Goal: Information Seeking & Learning: Understand process/instructions

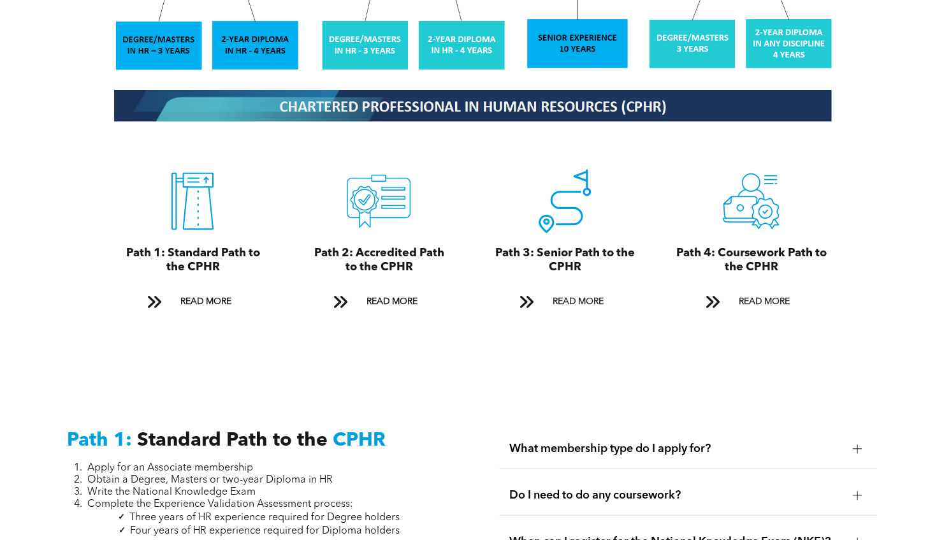
scroll to position [1344, 0]
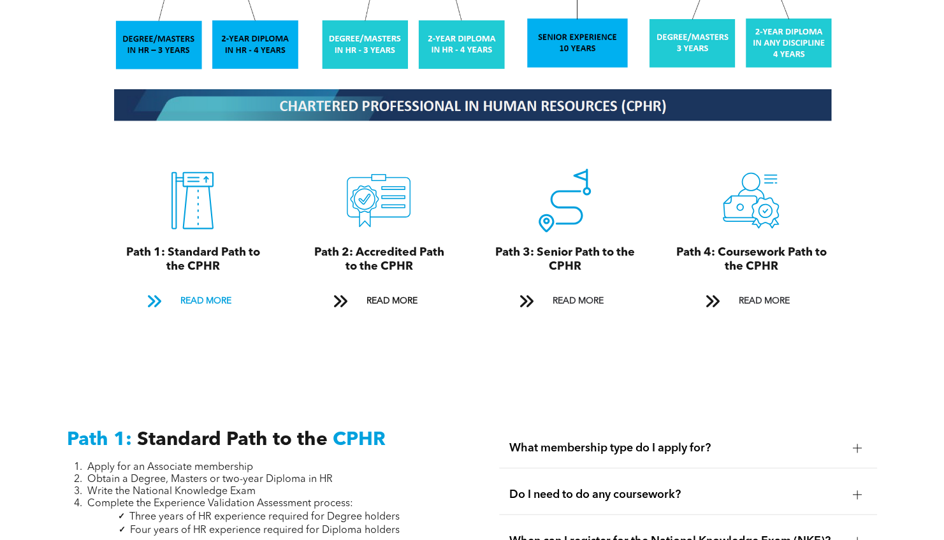
click at [194, 289] on span "READ MORE" at bounding box center [205, 301] width 60 height 24
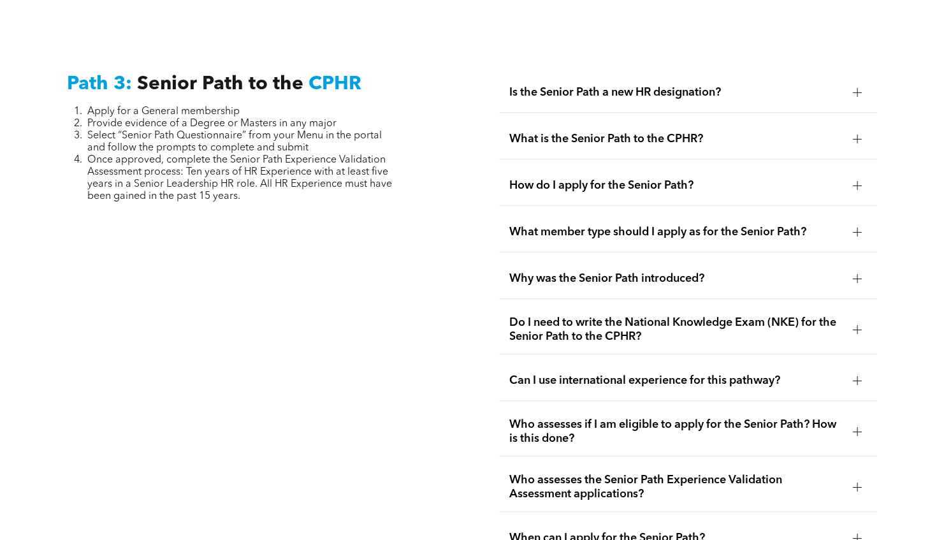
scroll to position [3194, 0]
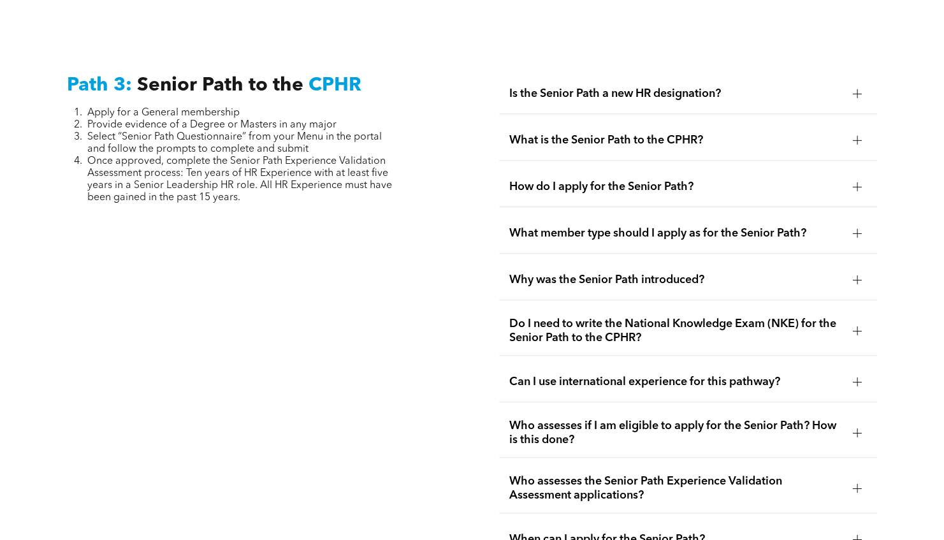
click at [856, 326] on div at bounding box center [856, 330] width 1 height 9
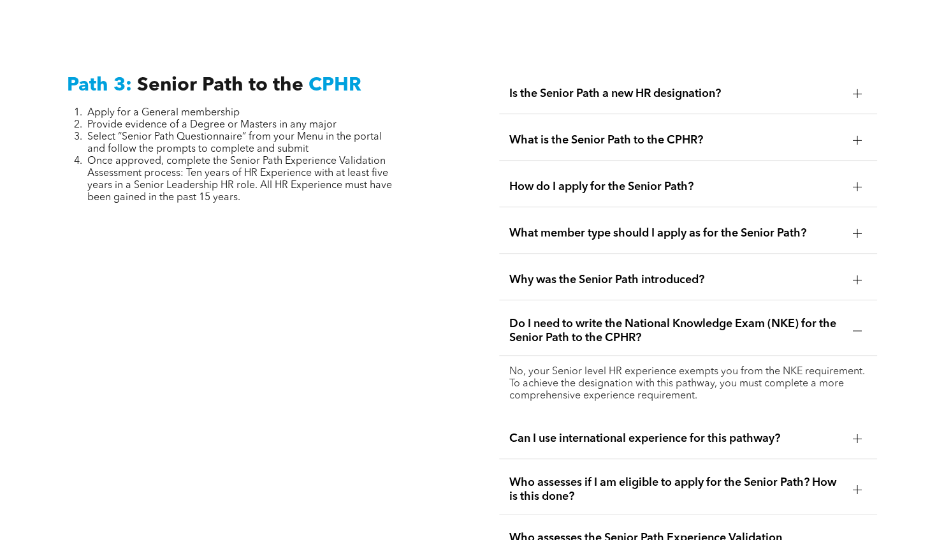
click at [856, 326] on div at bounding box center [856, 330] width 1 height 9
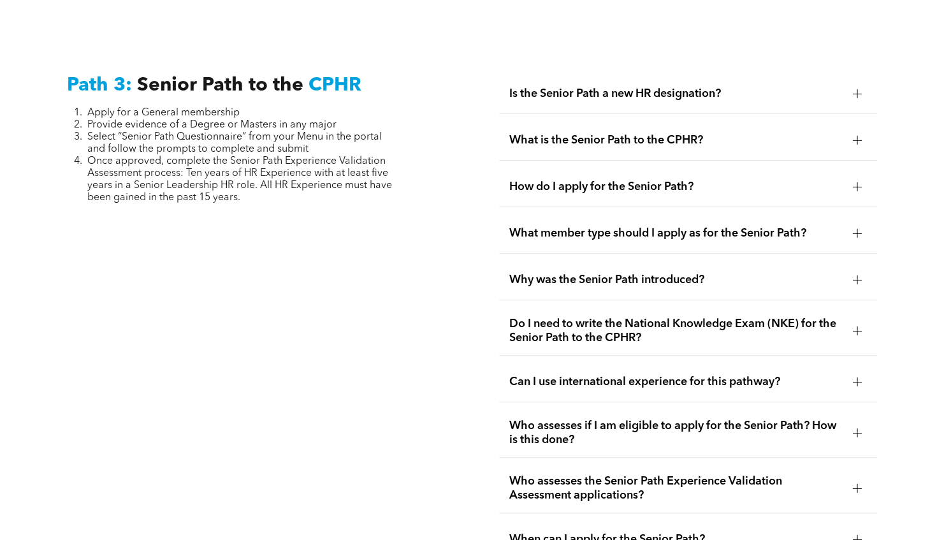
click at [858, 372] on div at bounding box center [857, 381] width 19 height 19
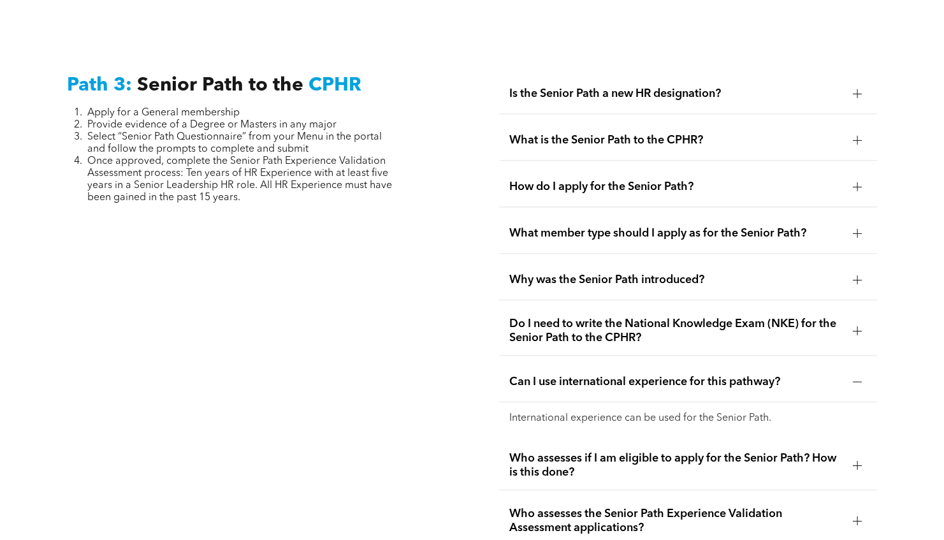
click at [854, 377] on div at bounding box center [857, 381] width 9 height 9
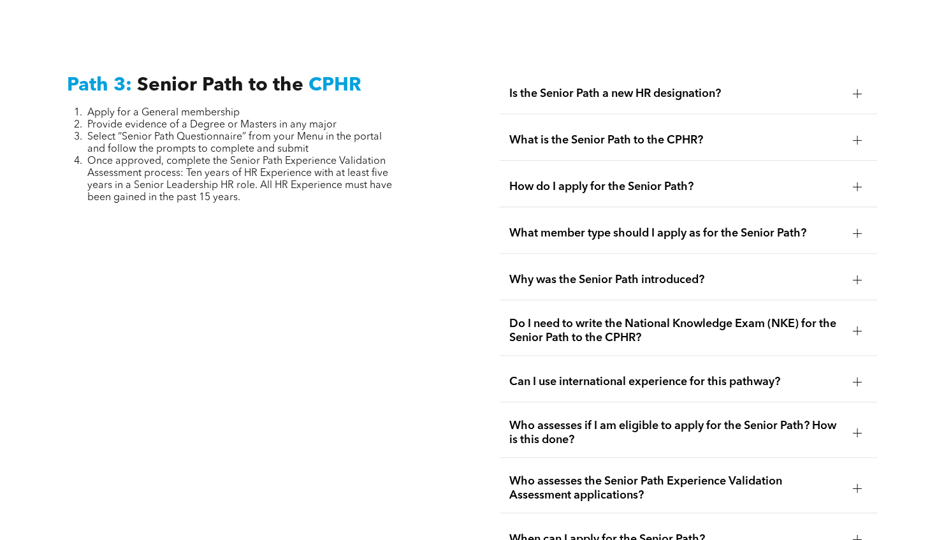
click at [858, 131] on div at bounding box center [857, 140] width 19 height 19
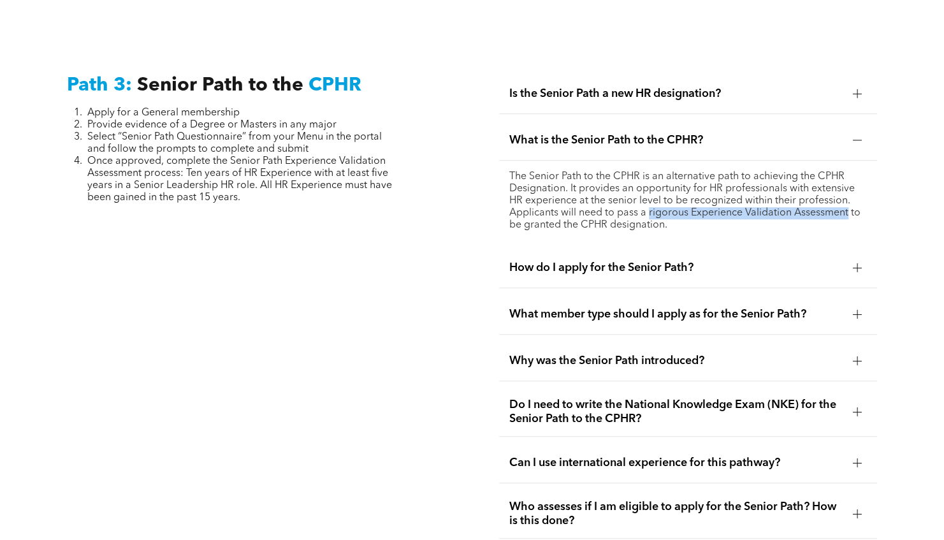
drag, startPoint x: 849, startPoint y: 190, endPoint x: 649, endPoint y: 195, distance: 199.5
click at [649, 195] on p "The Senior Path to the CPHR is an alternative path to achieving the CPHR Design…" at bounding box center [688, 201] width 358 height 61
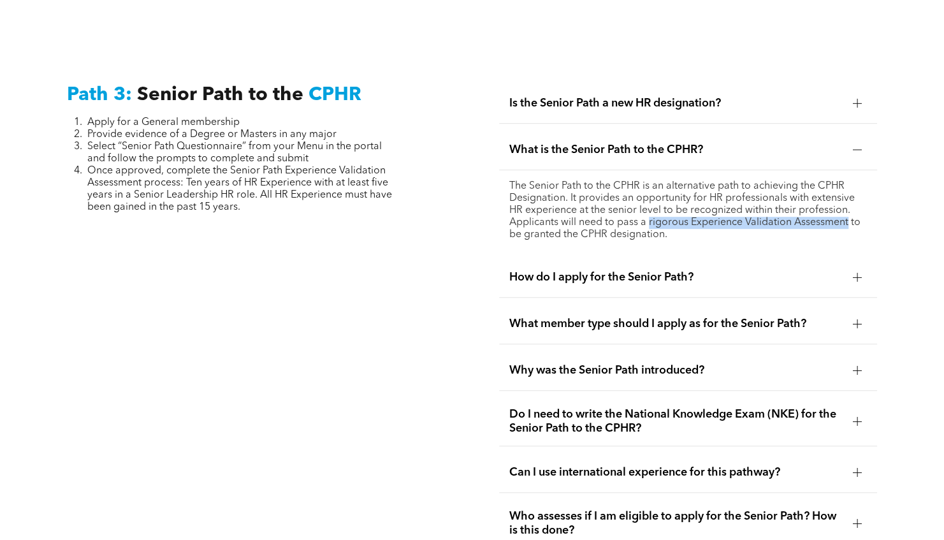
scroll to position [3182, 0]
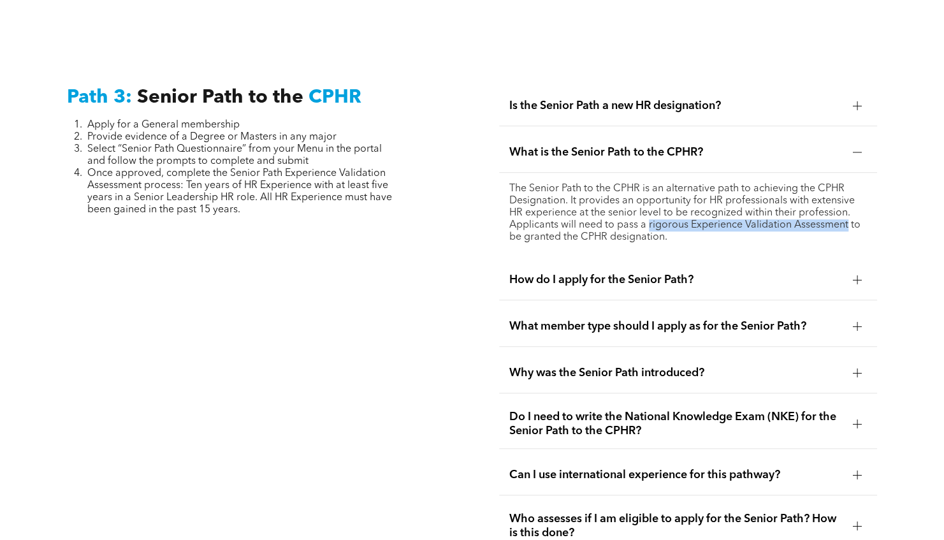
copy p "rigorous Experience Validation Assessment"
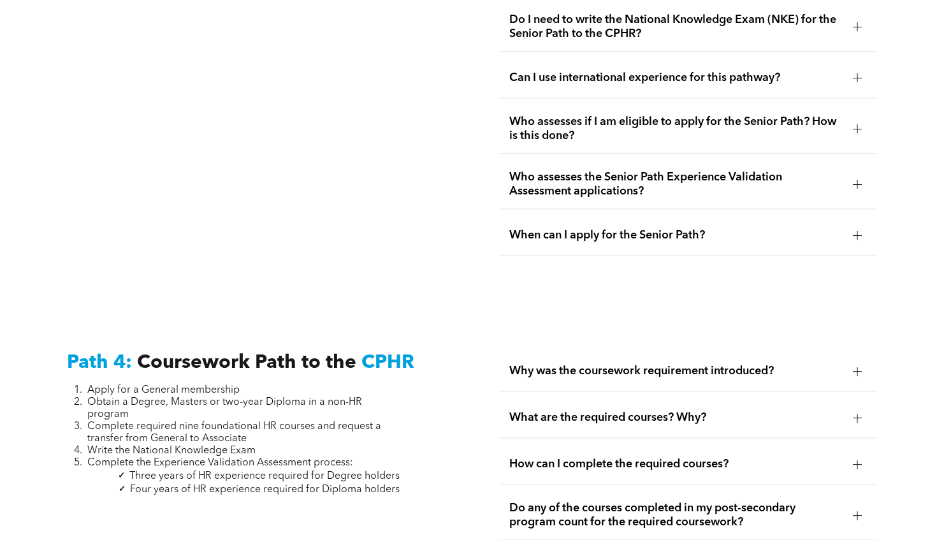
scroll to position [3583, 0]
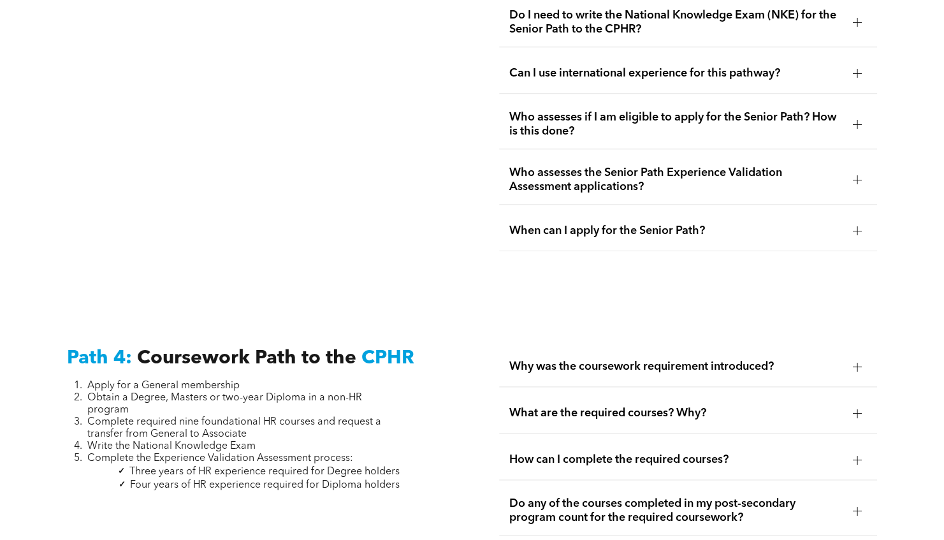
click at [858, 226] on div at bounding box center [857, 230] width 9 height 9
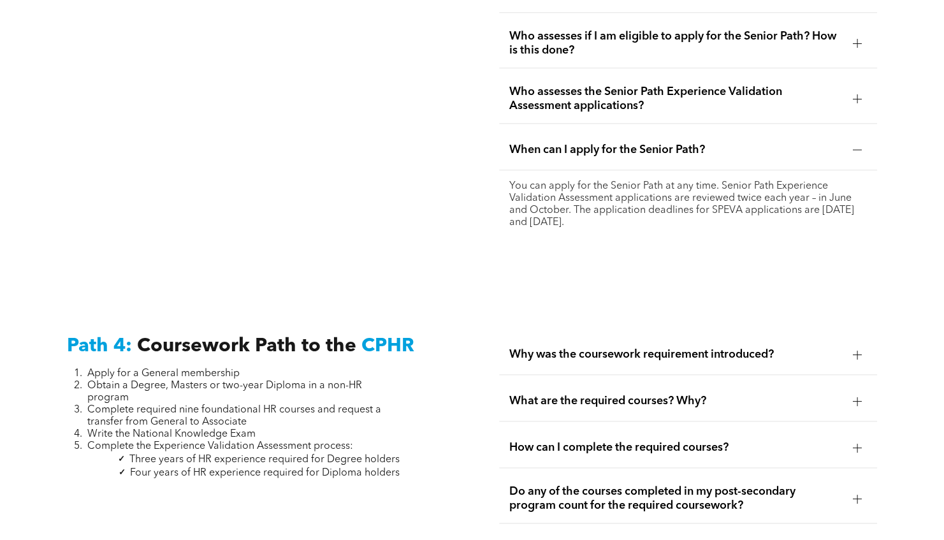
click at [858, 145] on div at bounding box center [857, 149] width 9 height 9
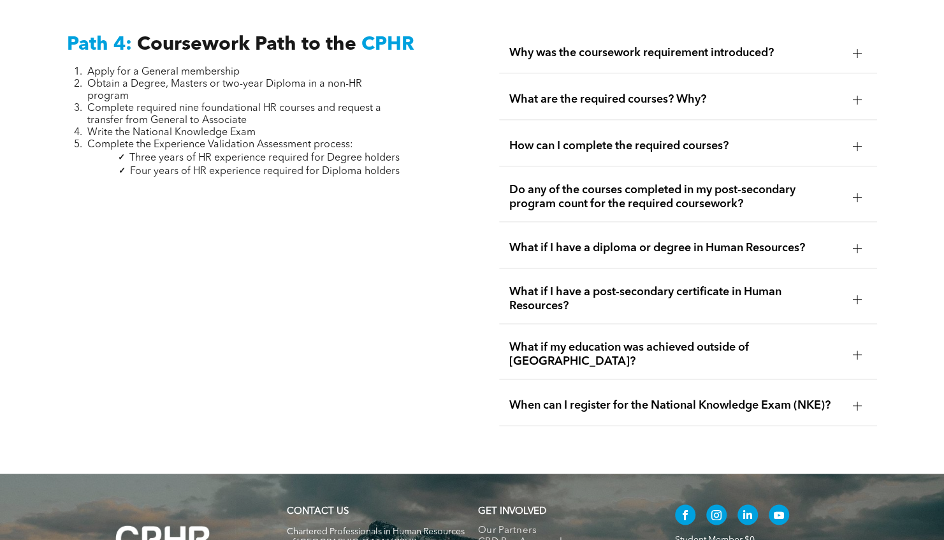
scroll to position [3820, 0]
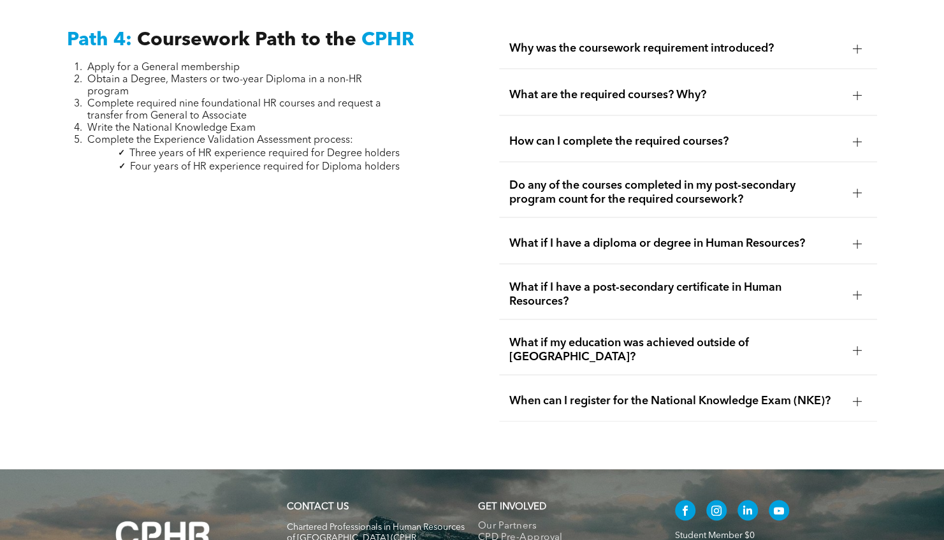
click at [858, 396] on div at bounding box center [857, 400] width 9 height 9
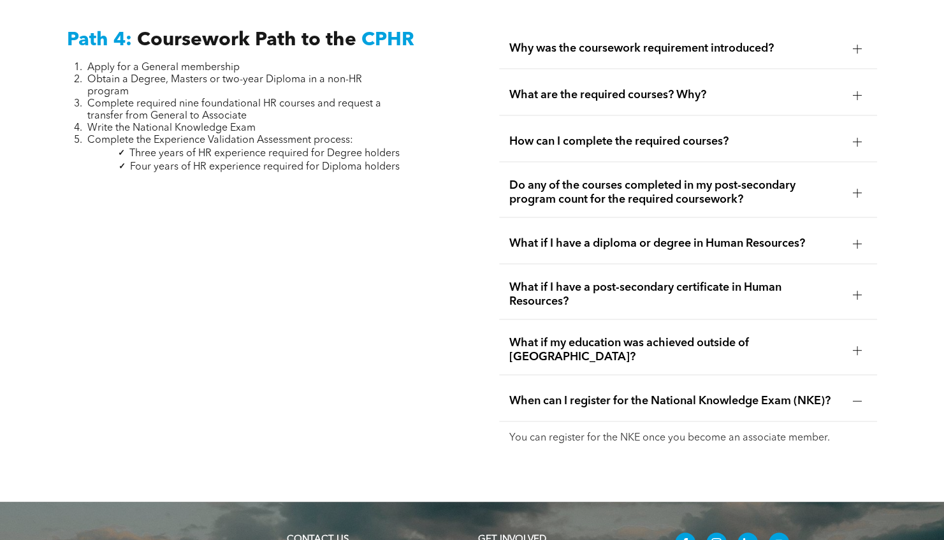
click at [858, 396] on div at bounding box center [857, 400] width 9 height 9
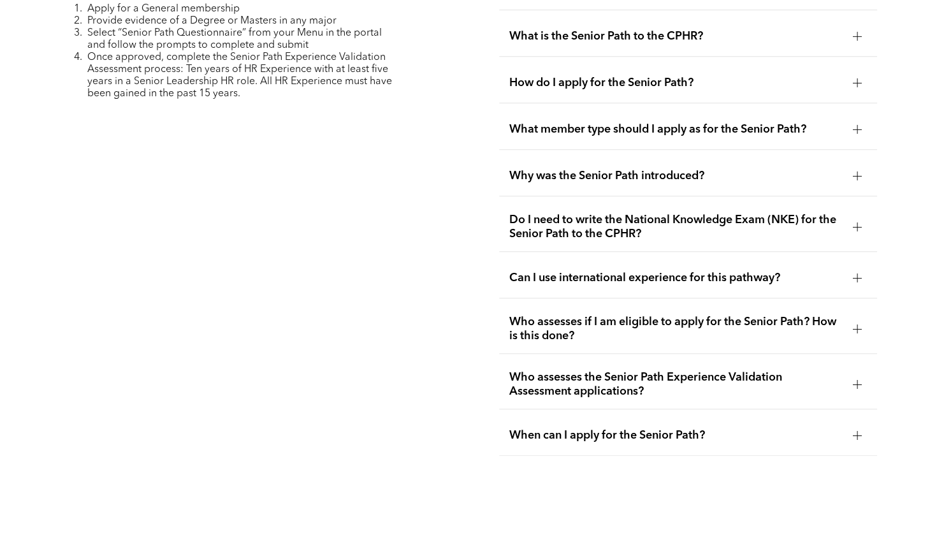
scroll to position [3301, 0]
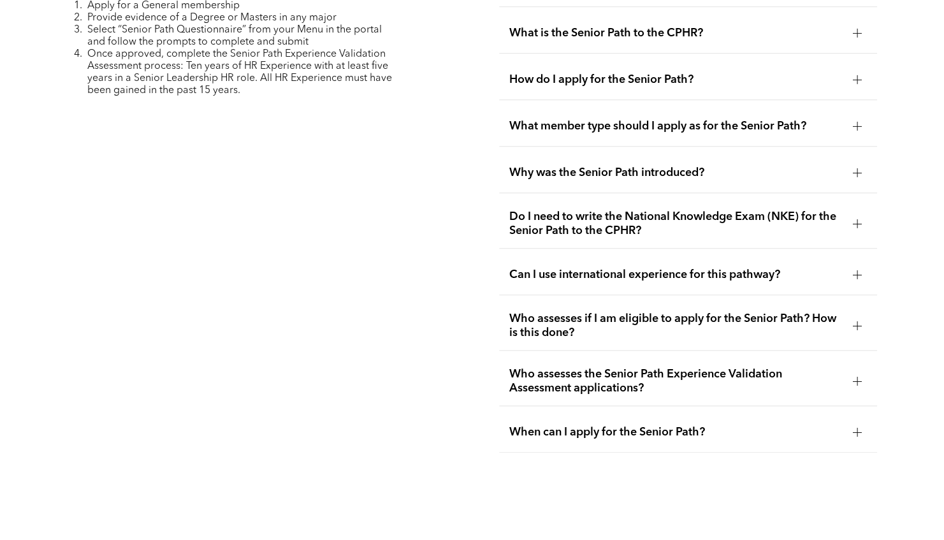
click at [853, 377] on div at bounding box center [857, 381] width 9 height 9
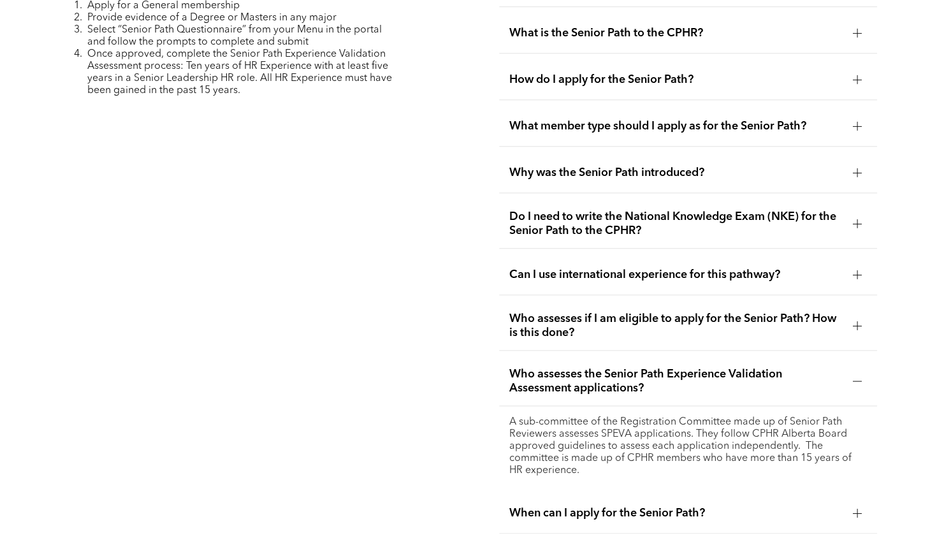
click at [853, 377] on div at bounding box center [857, 381] width 9 height 9
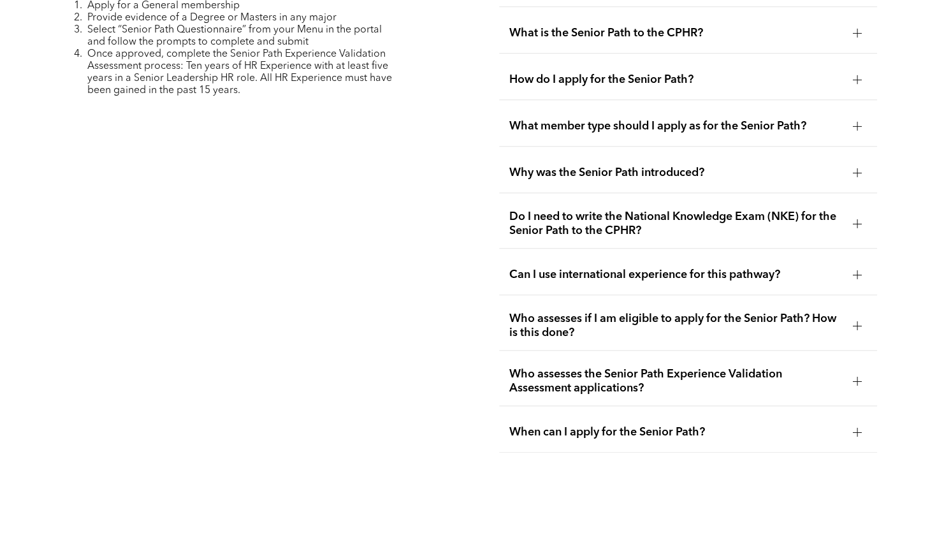
click at [856, 316] on div at bounding box center [857, 325] width 19 height 19
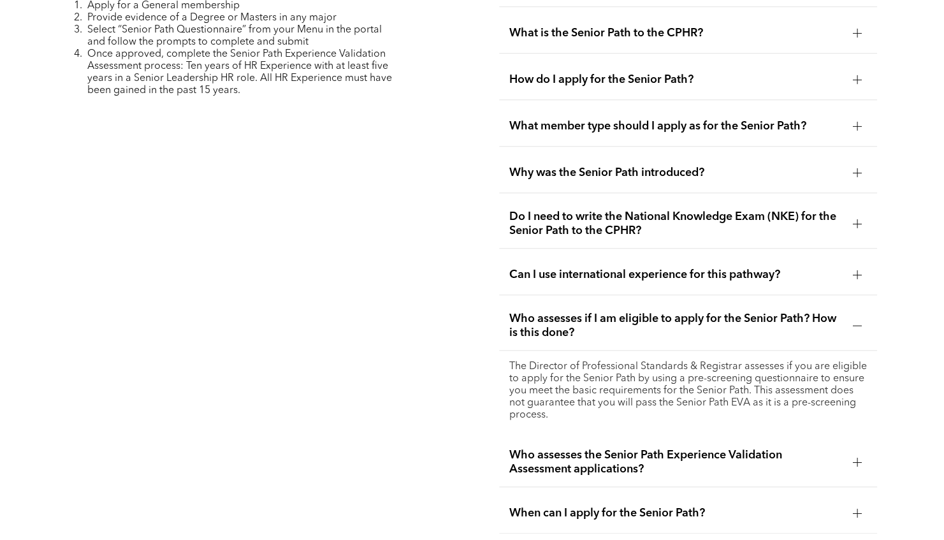
click at [856, 316] on div at bounding box center [857, 325] width 19 height 19
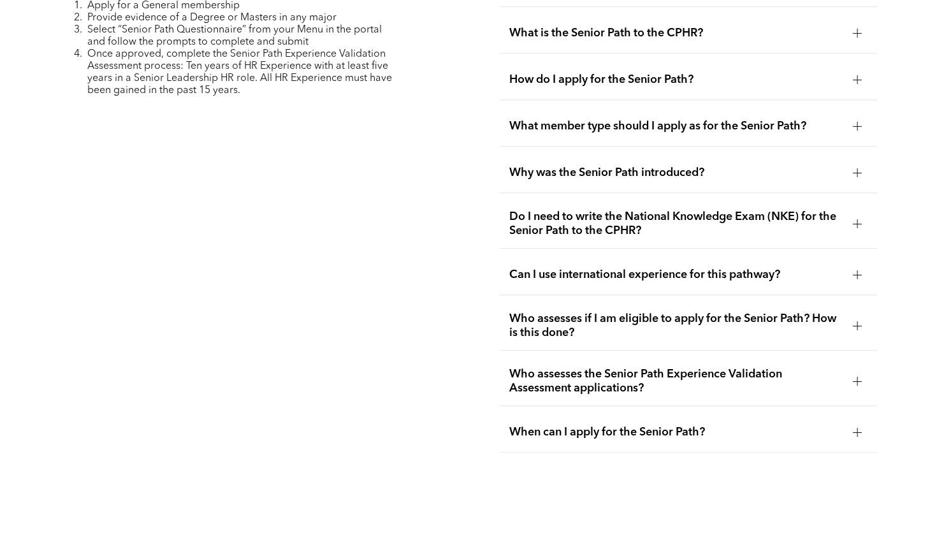
click at [858, 168] on div at bounding box center [857, 172] width 9 height 9
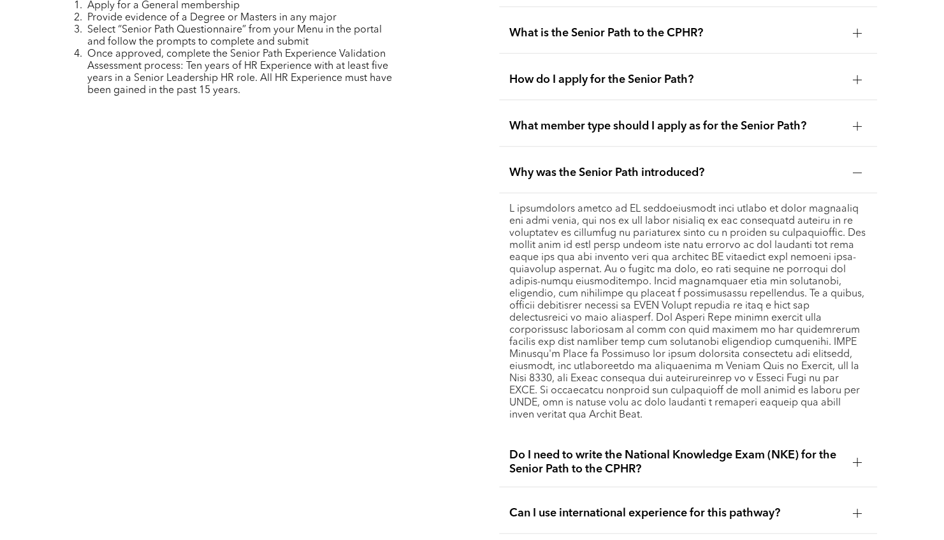
click at [858, 168] on div at bounding box center [857, 172] width 9 height 9
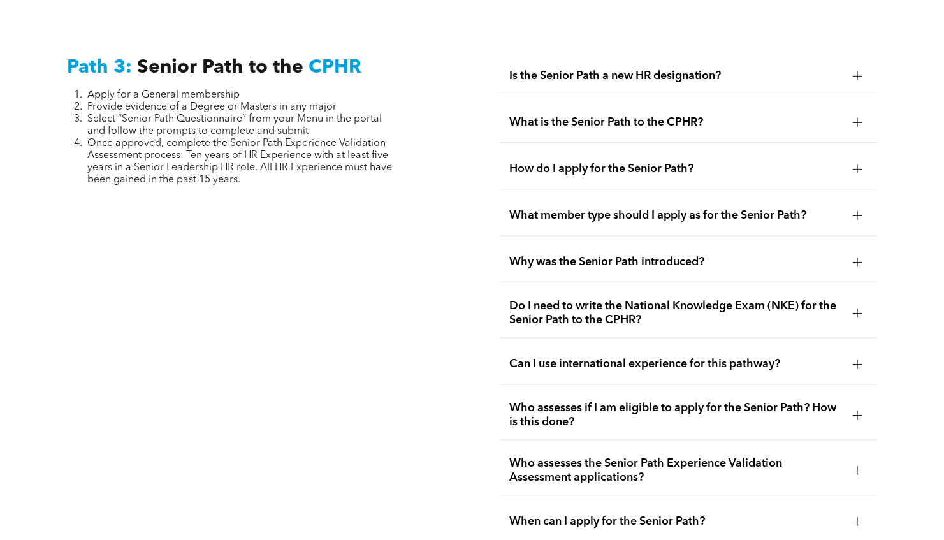
scroll to position [3209, 0]
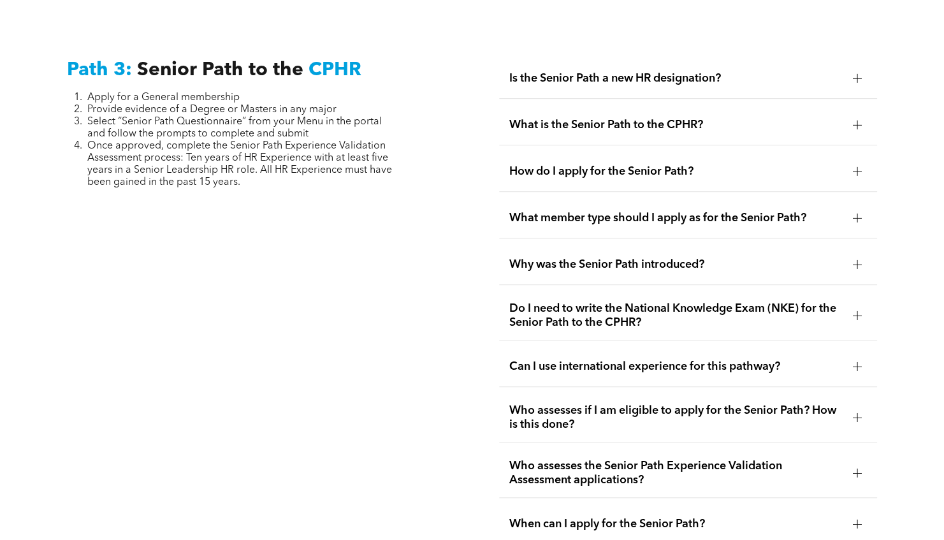
click at [856, 213] on div at bounding box center [856, 217] width 1 height 9
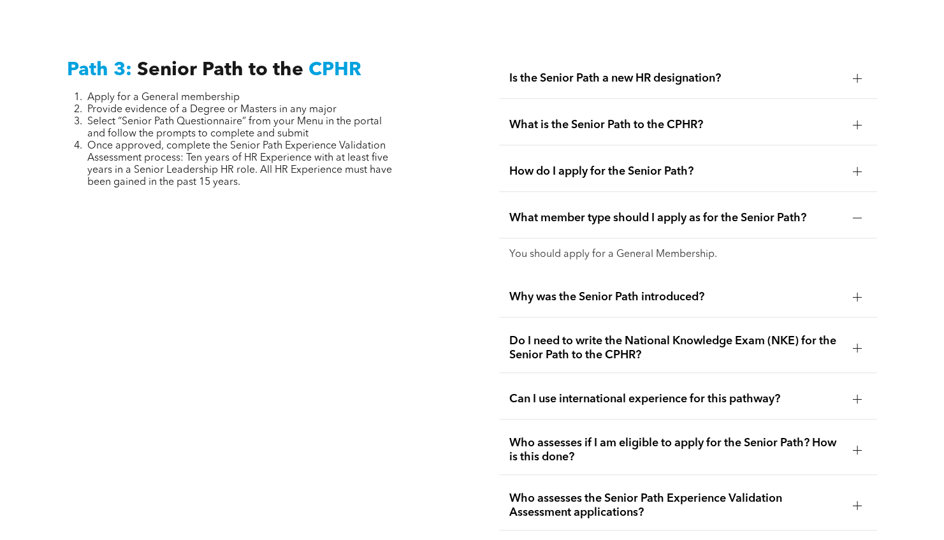
click at [856, 213] on div at bounding box center [856, 217] width 1 height 9
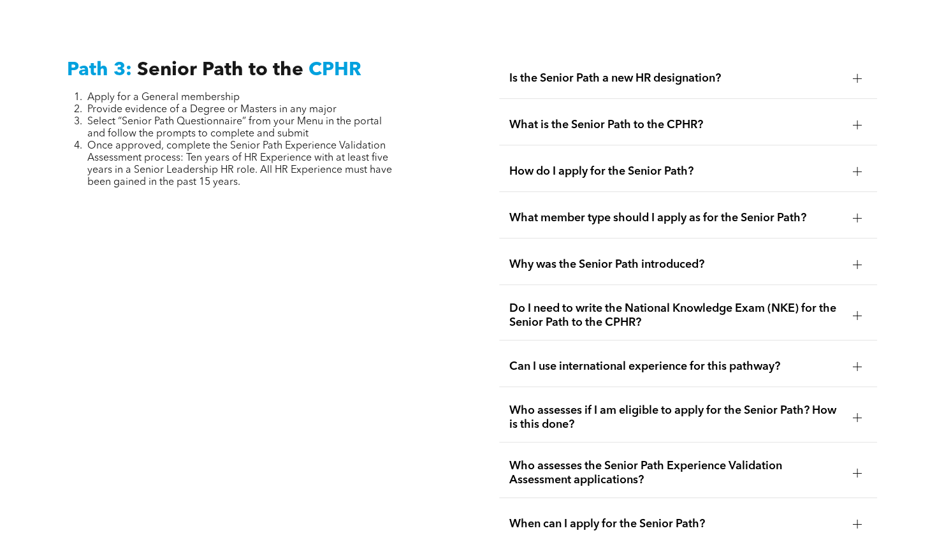
click at [859, 120] on div at bounding box center [857, 124] width 9 height 9
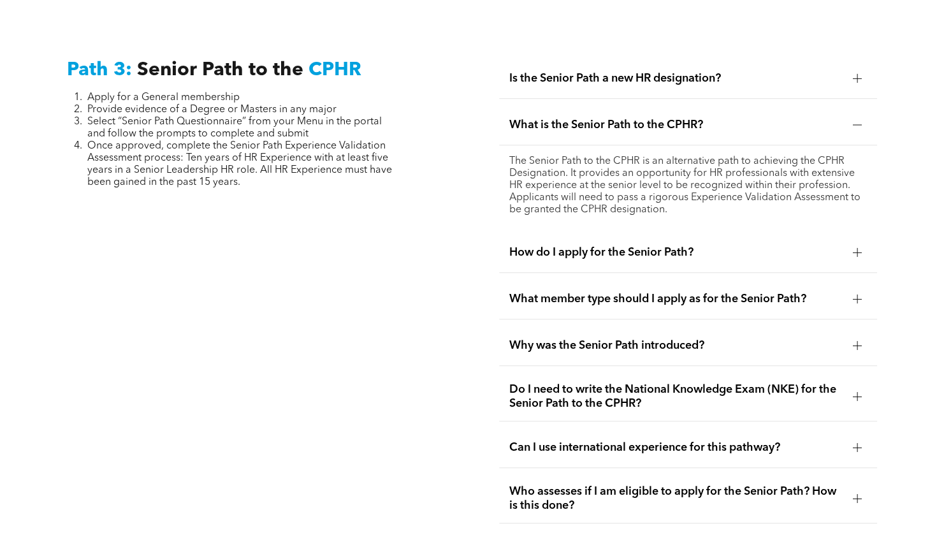
click at [859, 120] on div at bounding box center [857, 124] width 9 height 9
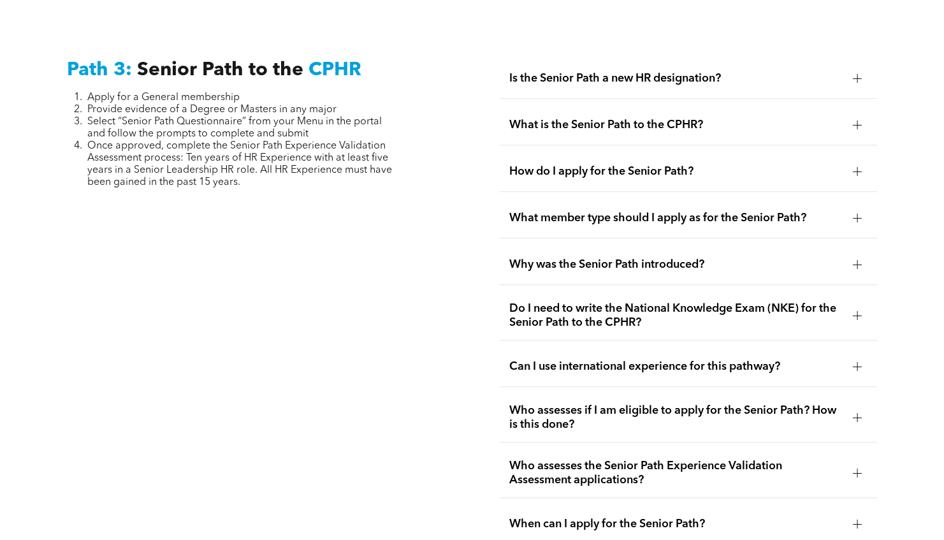
click at [855, 74] on div at bounding box center [857, 78] width 9 height 9
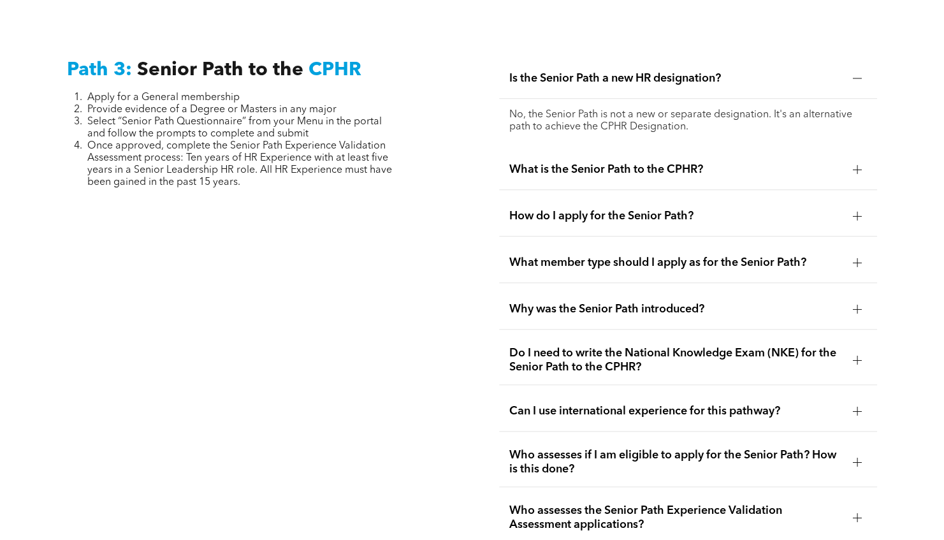
click at [855, 74] on div at bounding box center [857, 78] width 9 height 9
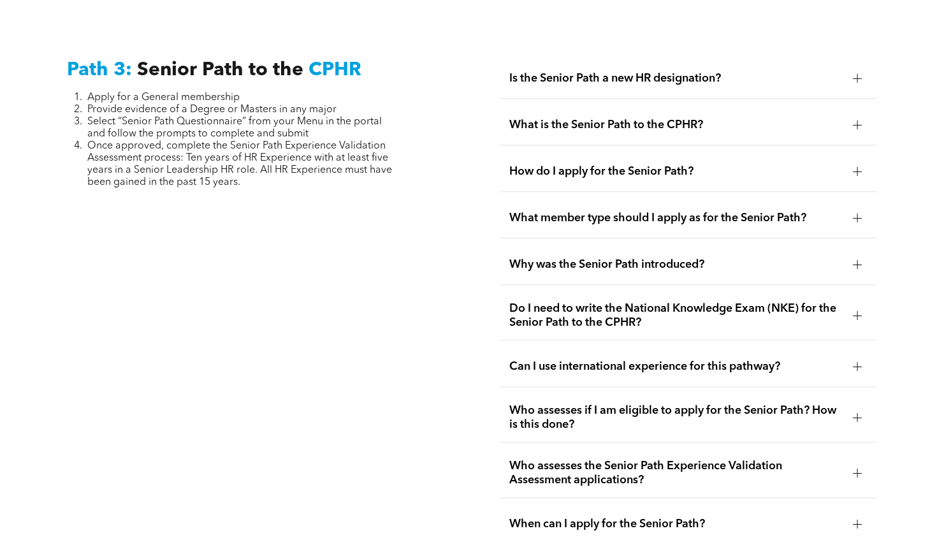
click at [857, 167] on div at bounding box center [856, 171] width 1 height 9
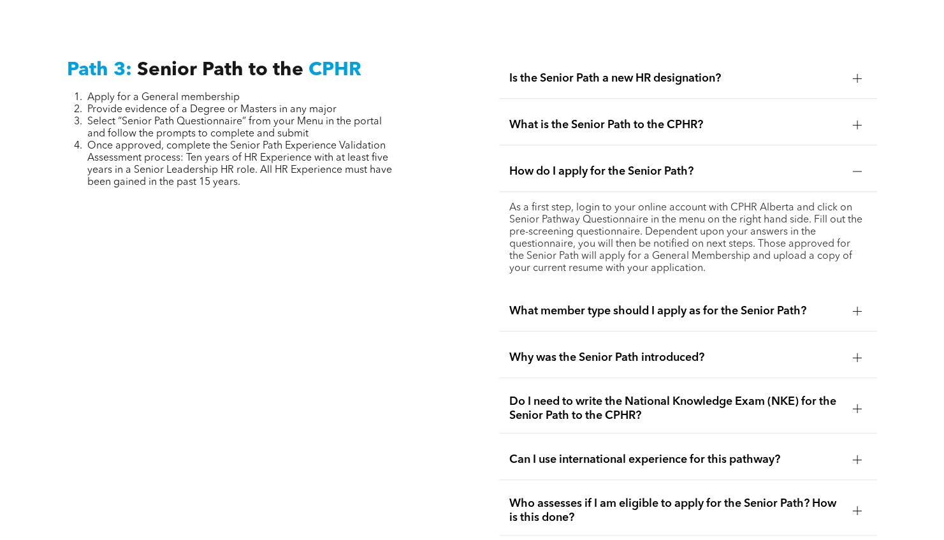
click at [857, 167] on div at bounding box center [856, 171] width 1 height 9
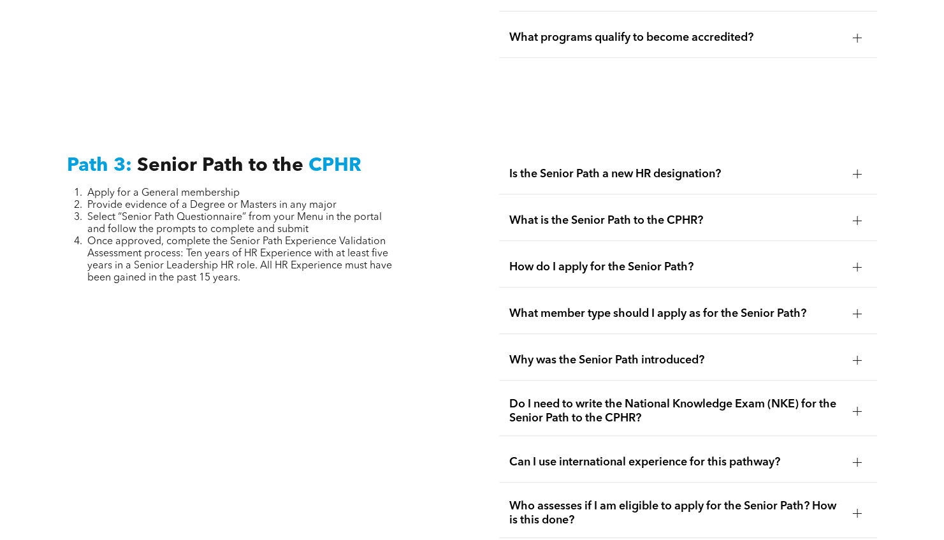
scroll to position [3107, 0]
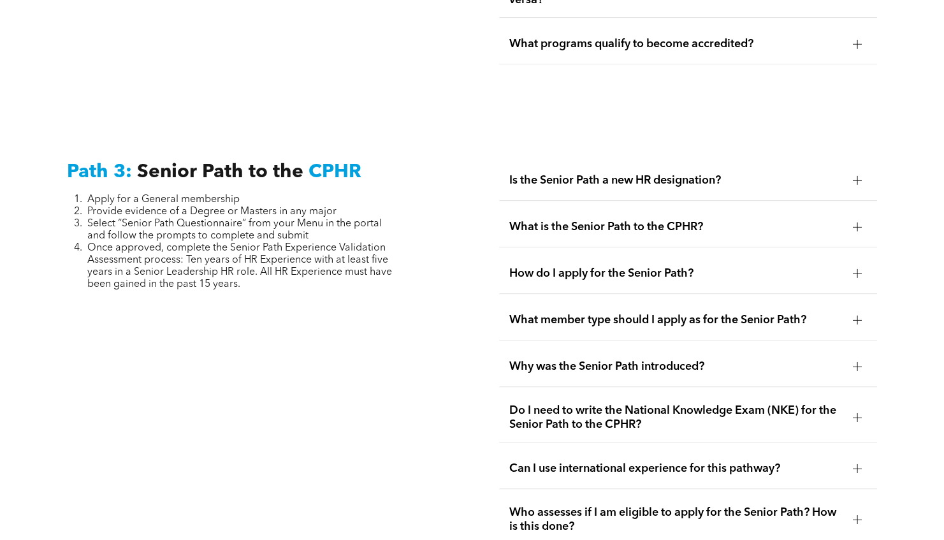
click at [858, 176] on div at bounding box center [857, 180] width 9 height 9
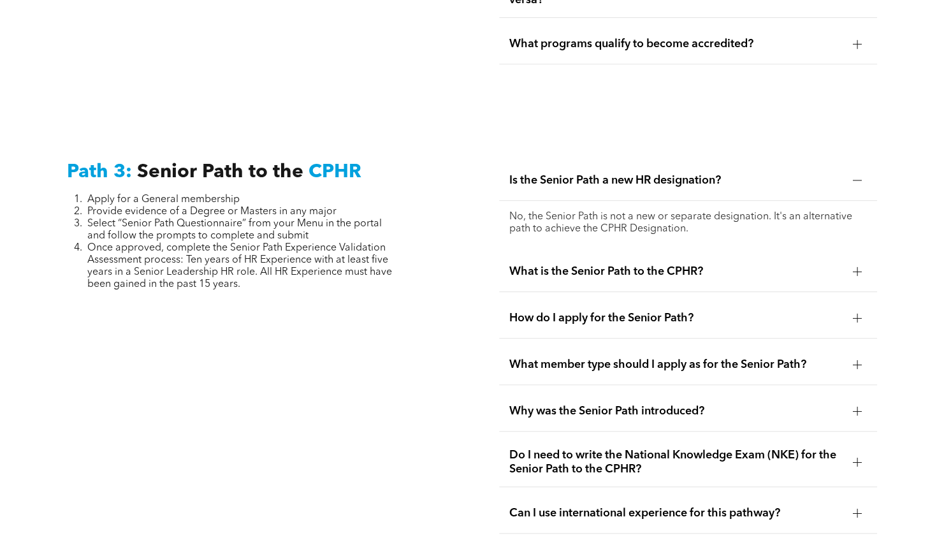
click at [856, 176] on div at bounding box center [856, 180] width 1 height 9
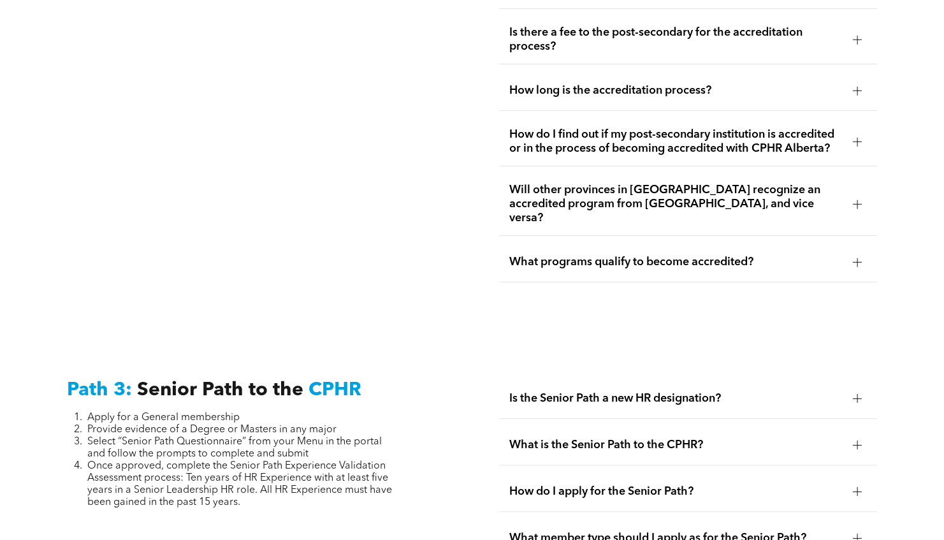
scroll to position [2889, 0]
click at [858, 263] on div at bounding box center [857, 263] width 9 height 1
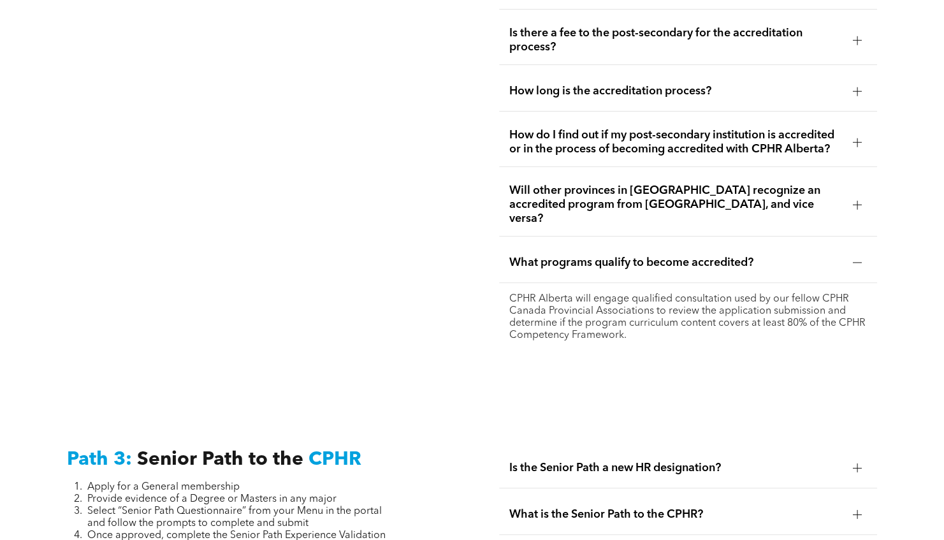
click at [858, 263] on div at bounding box center [857, 263] width 9 height 1
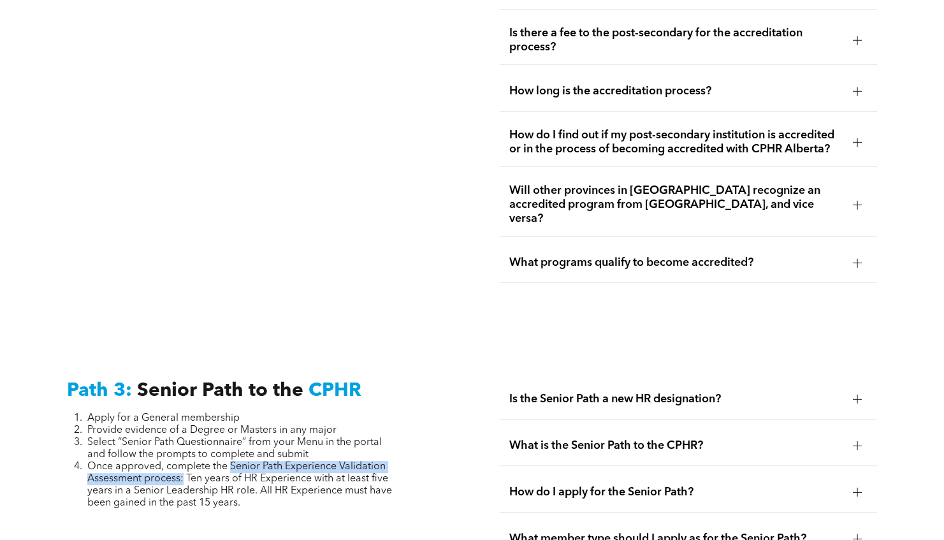
drag, startPoint x: 184, startPoint y: 463, endPoint x: 231, endPoint y: 446, distance: 50.0
click at [231, 461] on span "Once approved, complete the Senior Path Experience Validation Assessment proces…" at bounding box center [239, 484] width 305 height 47
copy span "Senior Path Experience Validation Assessment process:"
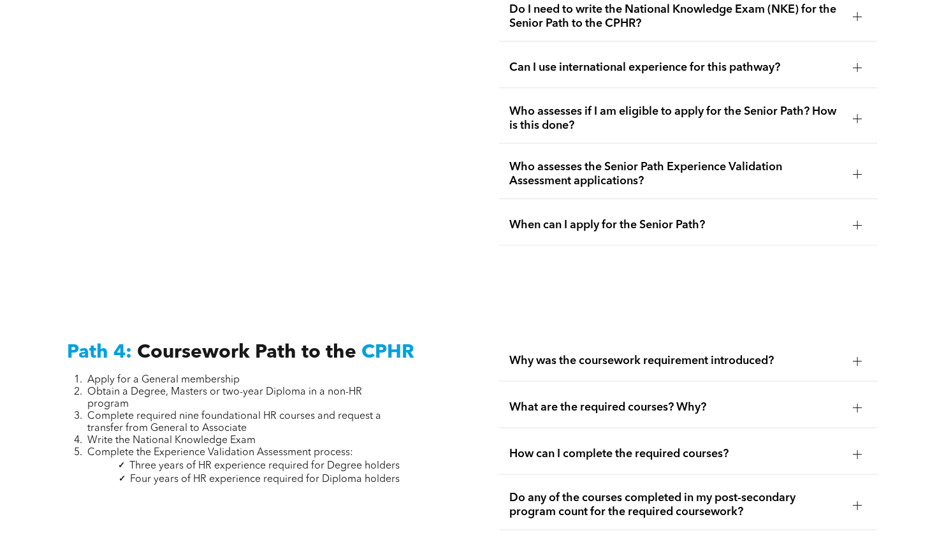
scroll to position [3511, 0]
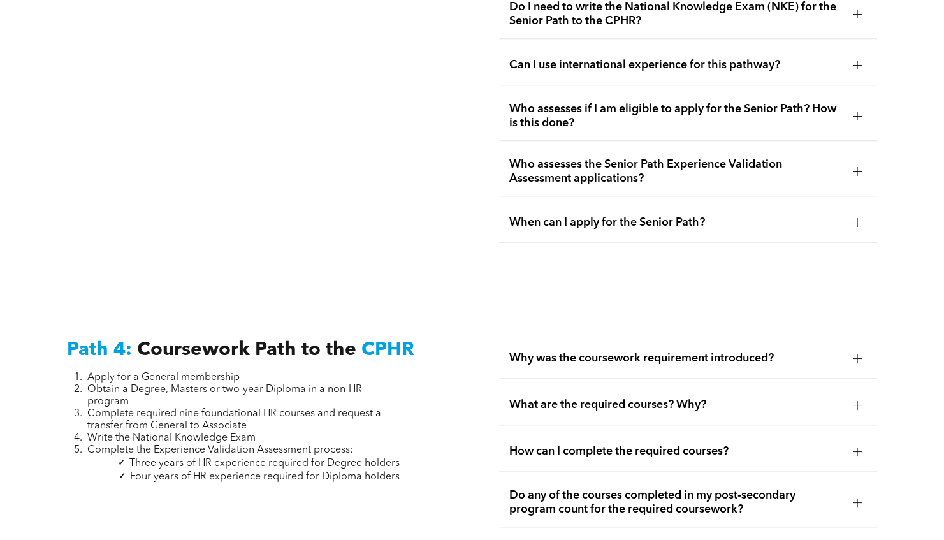
click at [363, 180] on div "Path 3: Senior Path to the CPHR Apply for a General membership Provide evidence…" at bounding box center [256, 0] width 399 height 506
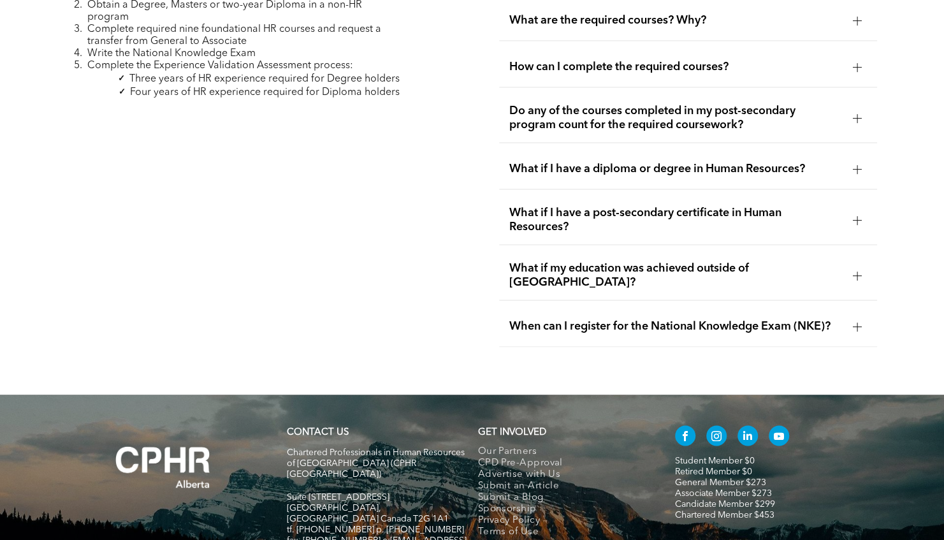
scroll to position [3894, 0]
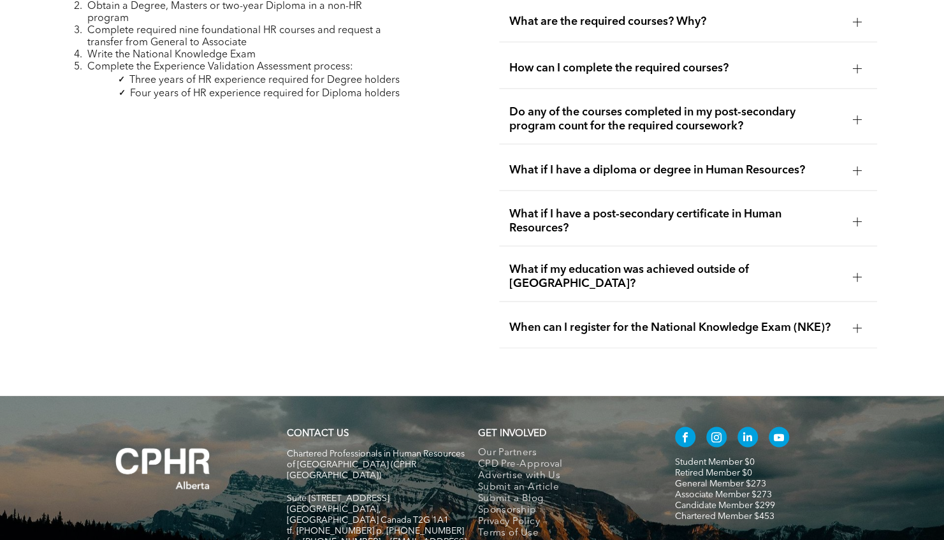
click at [856, 267] on div at bounding box center [857, 276] width 19 height 19
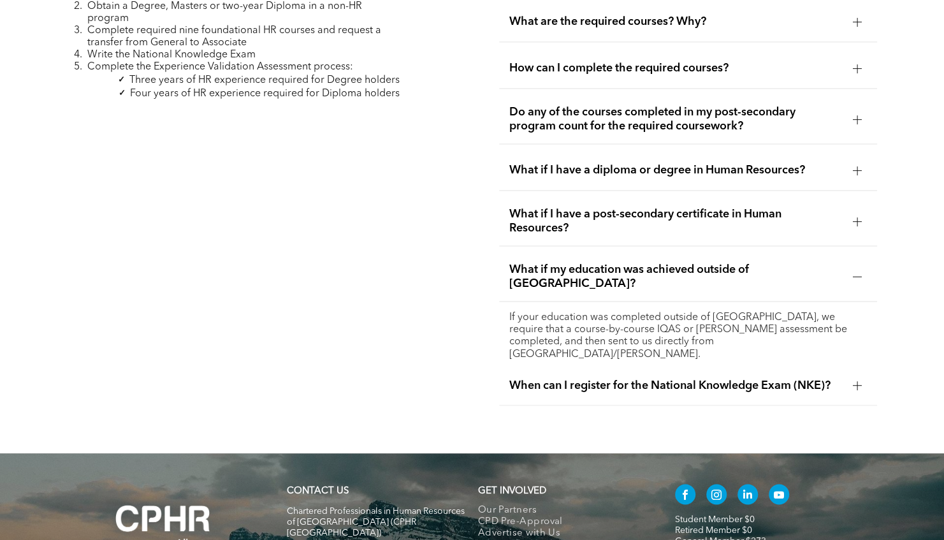
click at [856, 267] on div at bounding box center [857, 276] width 19 height 19
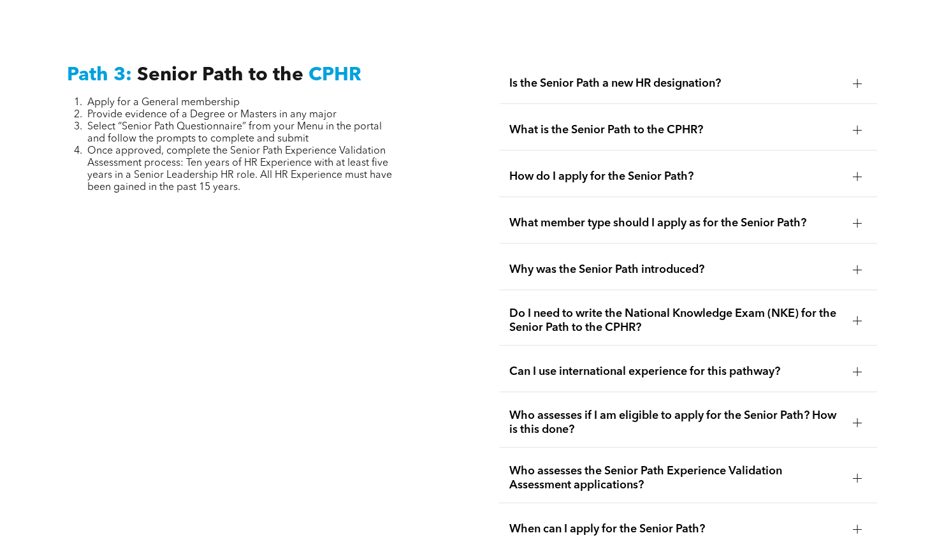
scroll to position [3259, 0]
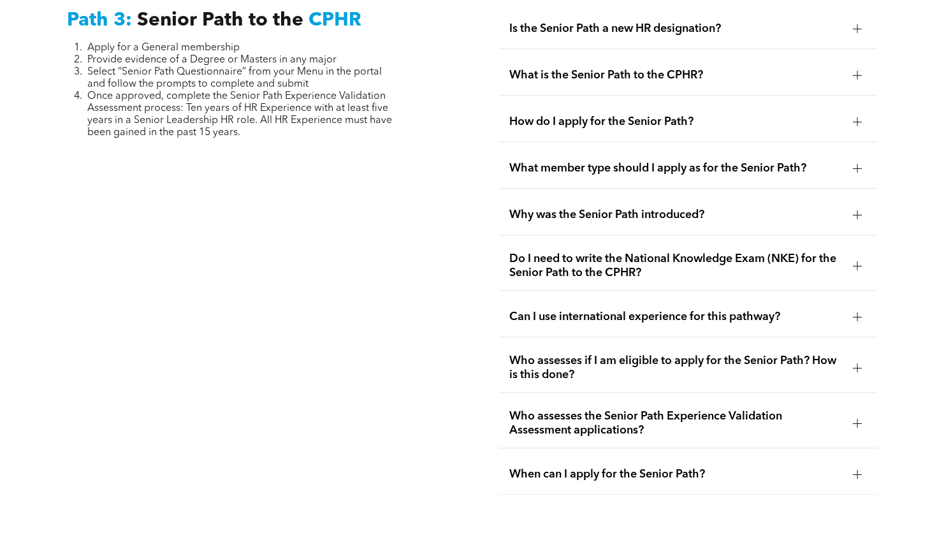
click at [855, 312] on div at bounding box center [857, 316] width 9 height 9
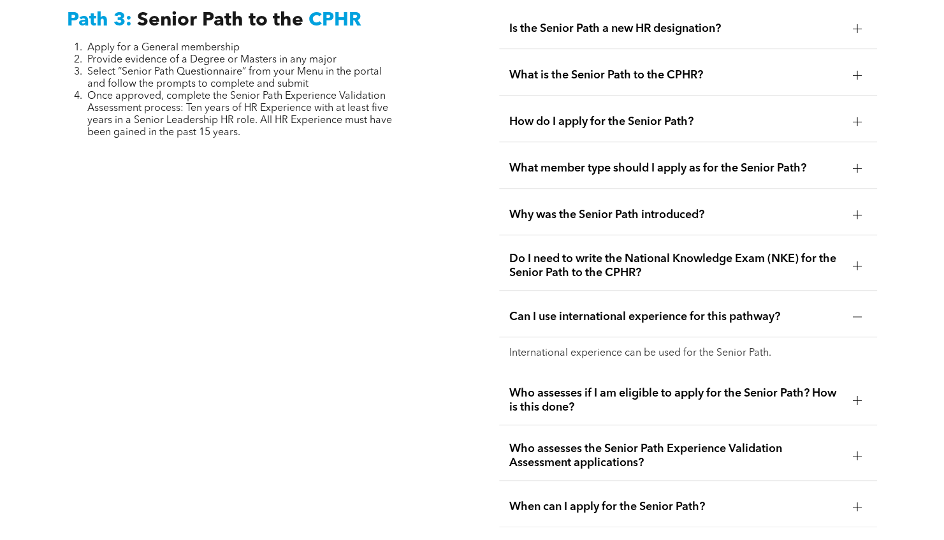
click at [855, 312] on div at bounding box center [857, 316] width 9 height 9
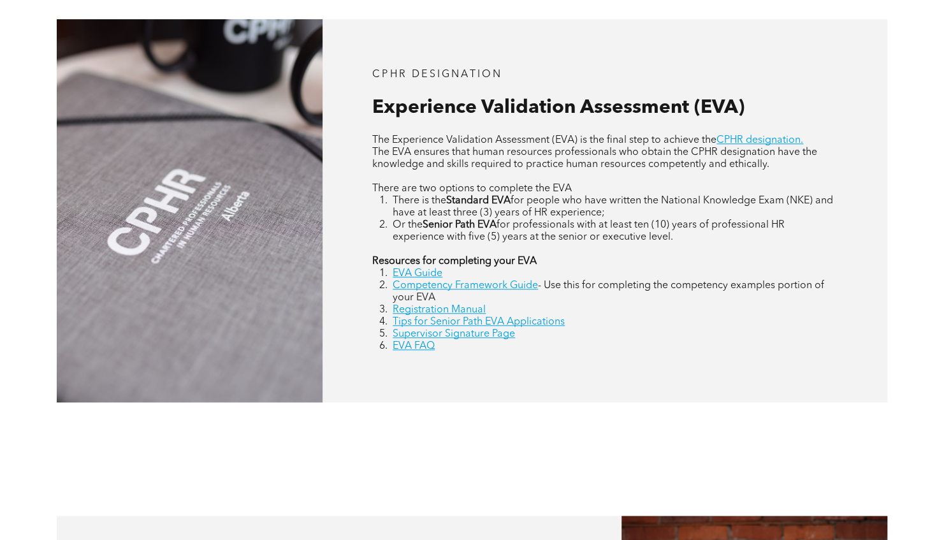
scroll to position [538, 0]
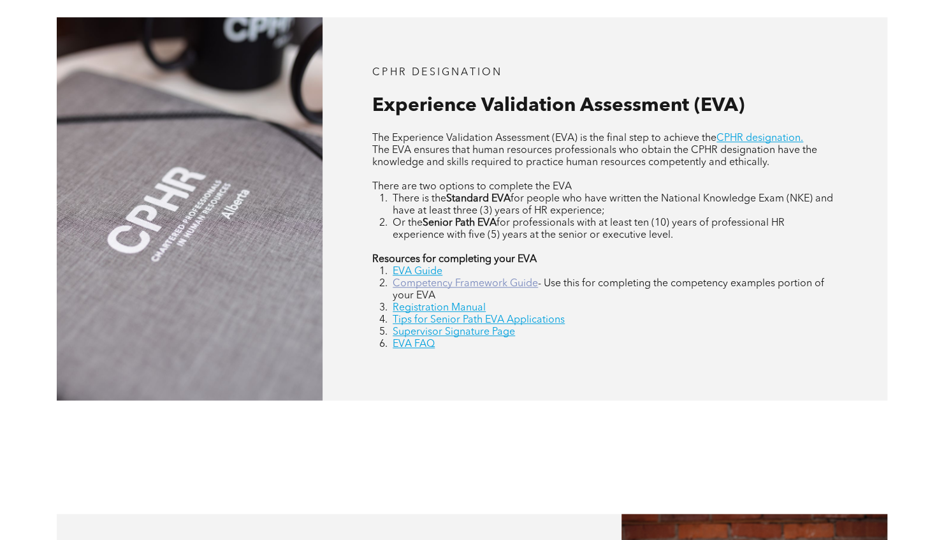
click at [482, 283] on link "Competency Framework Guide" at bounding box center [465, 283] width 145 height 10
